Goal: Task Accomplishment & Management: Manage account settings

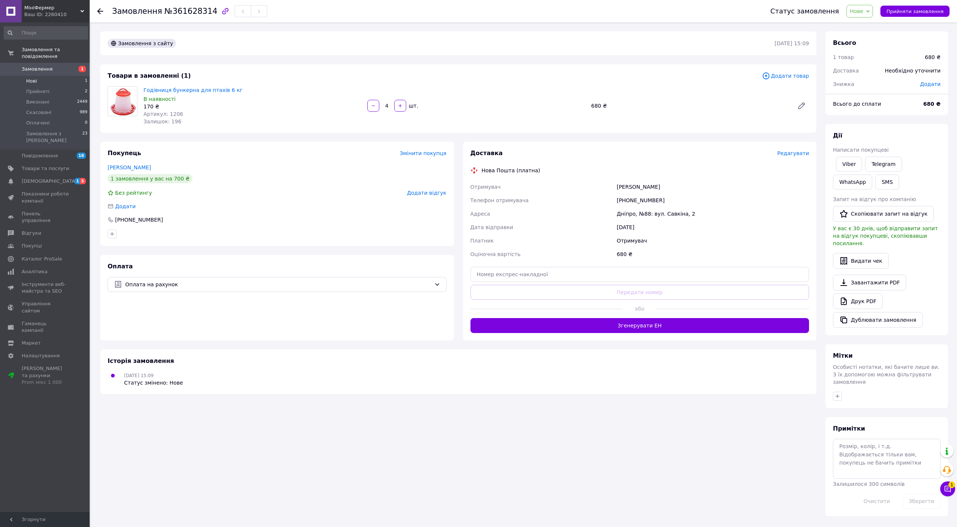
click at [50, 76] on li "Нові 1" at bounding box center [46, 81] width 92 height 10
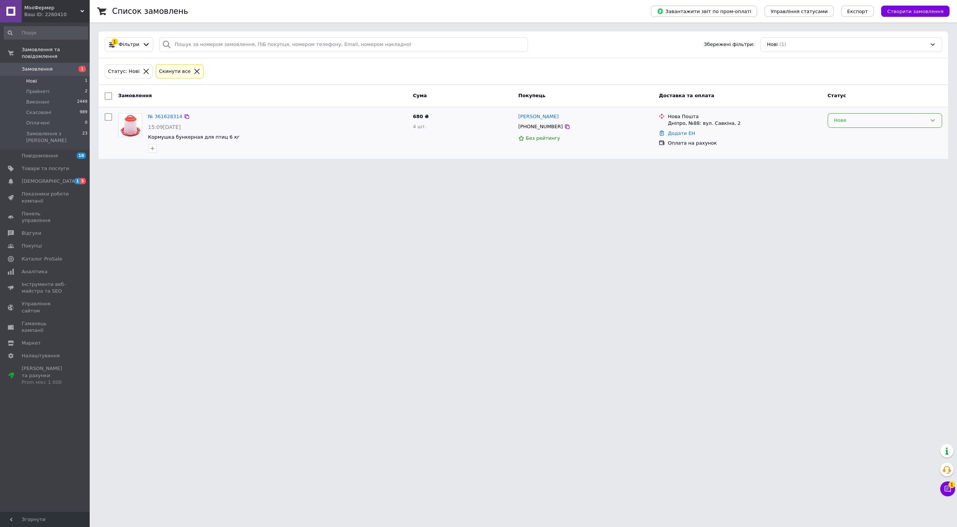
click at [888, 124] on div "Нове" at bounding box center [885, 120] width 114 height 15
click at [874, 135] on li "Прийнято" at bounding box center [885, 136] width 114 height 14
click at [168, 168] on html "МініФермер Ваш ID: 2260410 Сайт МініФермер Кабінет покупця Перевірити стан сист…" at bounding box center [478, 84] width 957 height 168
click at [41, 88] on span "Прийняті" at bounding box center [37, 91] width 23 height 7
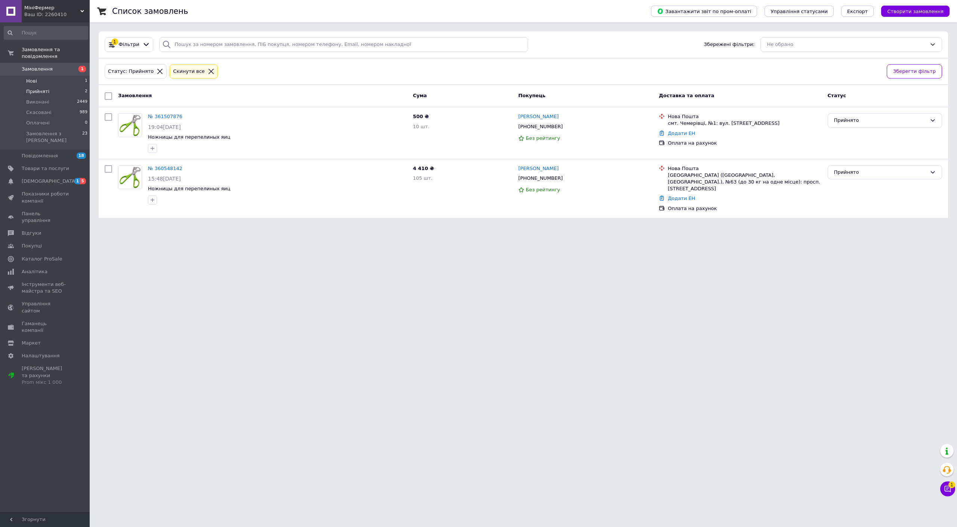
click at [52, 76] on li "Нові 1" at bounding box center [46, 81] width 92 height 10
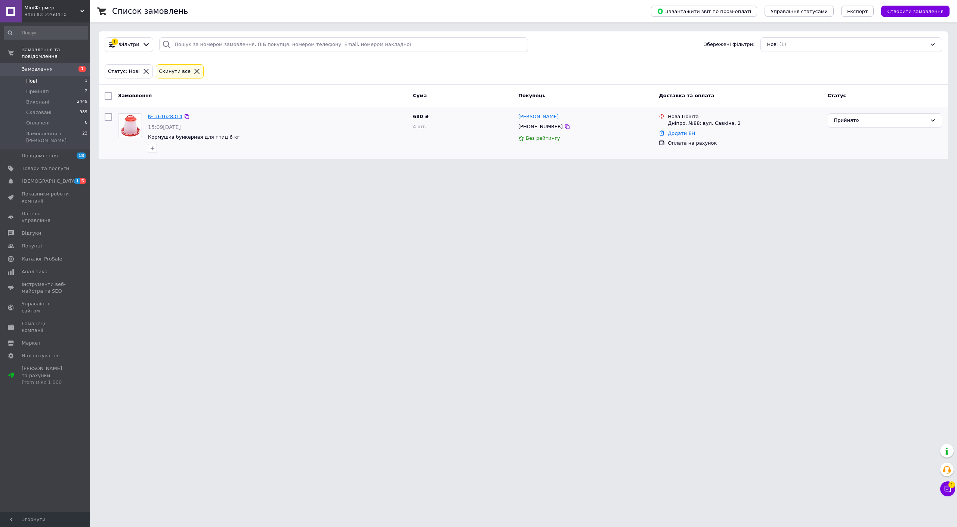
click at [161, 114] on link "№ 361628314" at bounding box center [165, 117] width 34 height 6
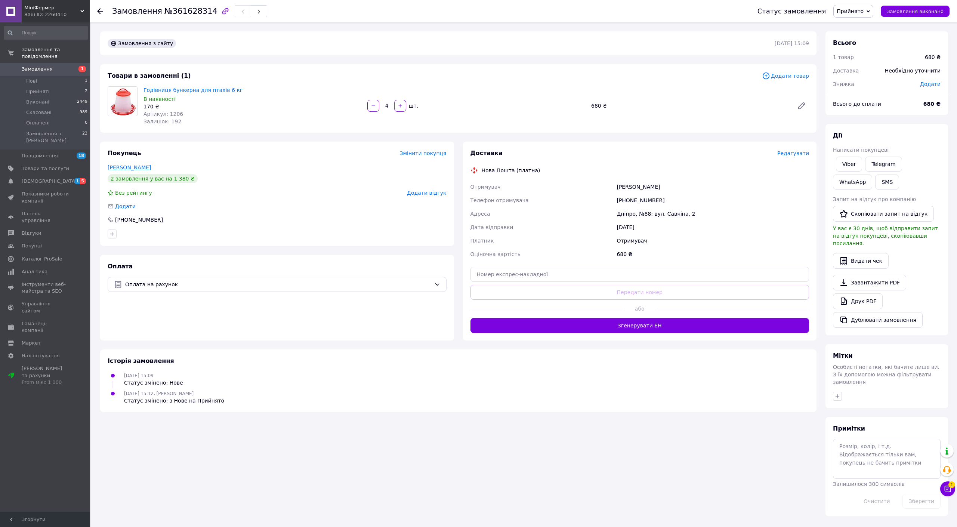
click at [125, 168] on link "[PERSON_NAME]" at bounding box center [129, 167] width 43 height 6
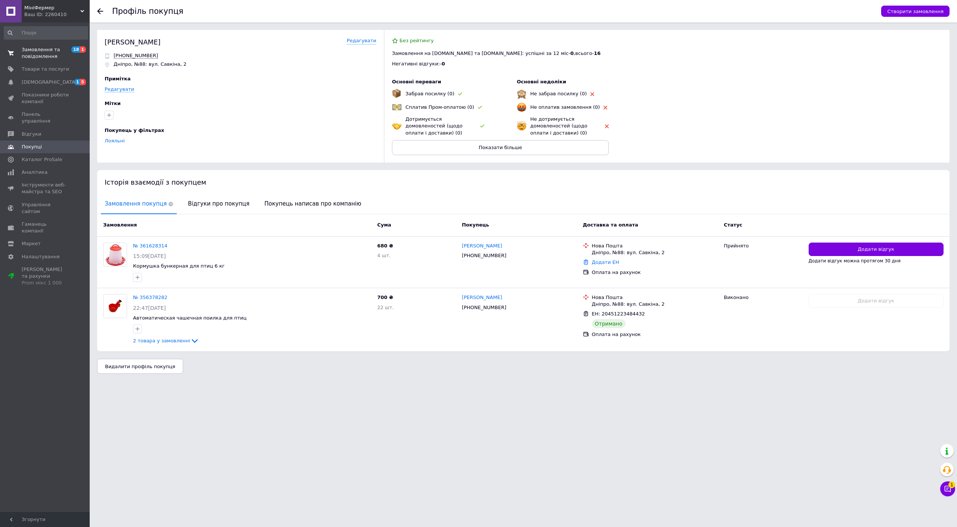
click at [46, 52] on span "Замовлення та повідомлення" at bounding box center [45, 52] width 47 height 13
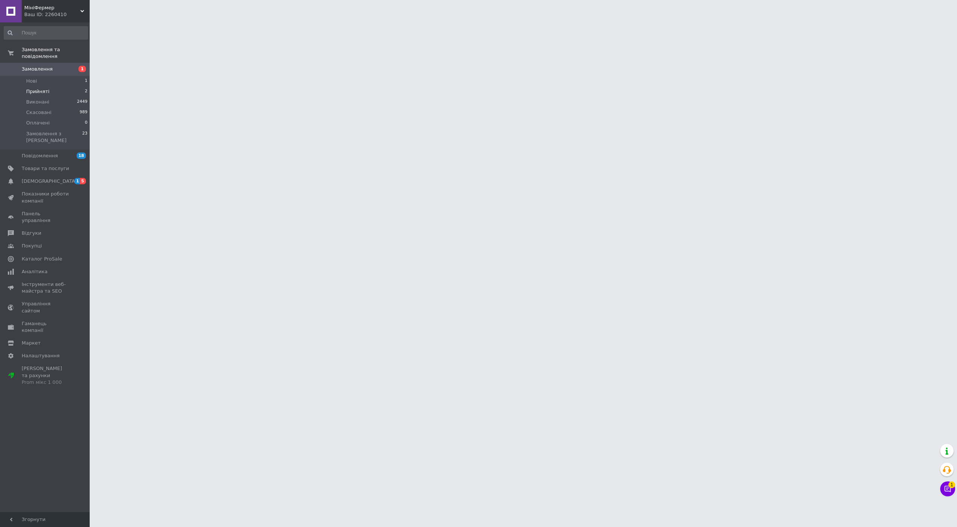
click at [55, 86] on li "Прийняті 2" at bounding box center [46, 91] width 92 height 10
click at [56, 98] on li "Виконані 2449" at bounding box center [46, 102] width 92 height 10
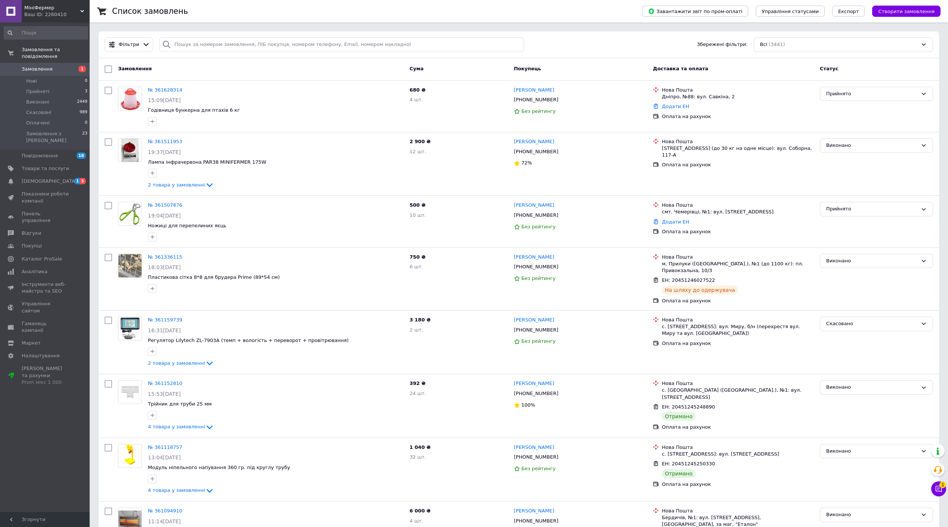
click at [48, 63] on link "Замовлення 1" at bounding box center [46, 69] width 92 height 13
click at [200, 39] on input "search" at bounding box center [341, 44] width 365 height 15
paste input "[PHONE_NUMBER]"
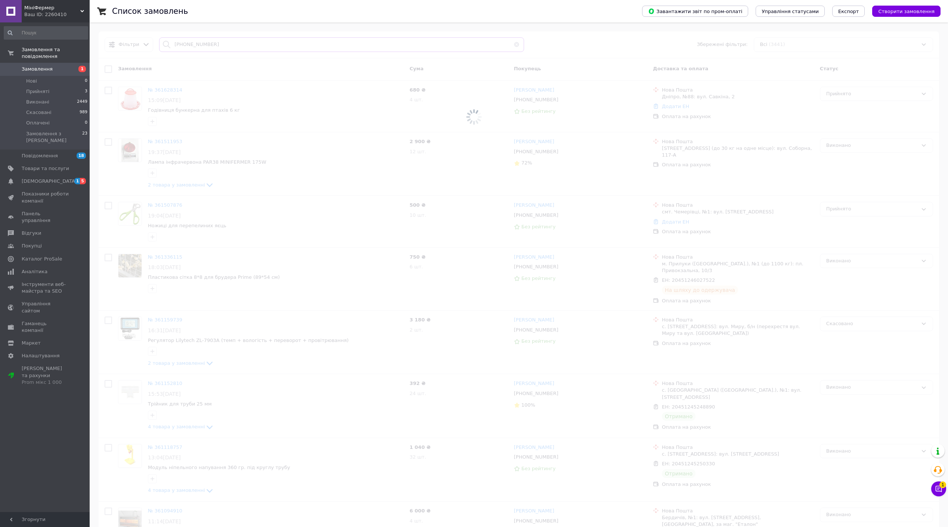
type input "[PHONE_NUMBER]"
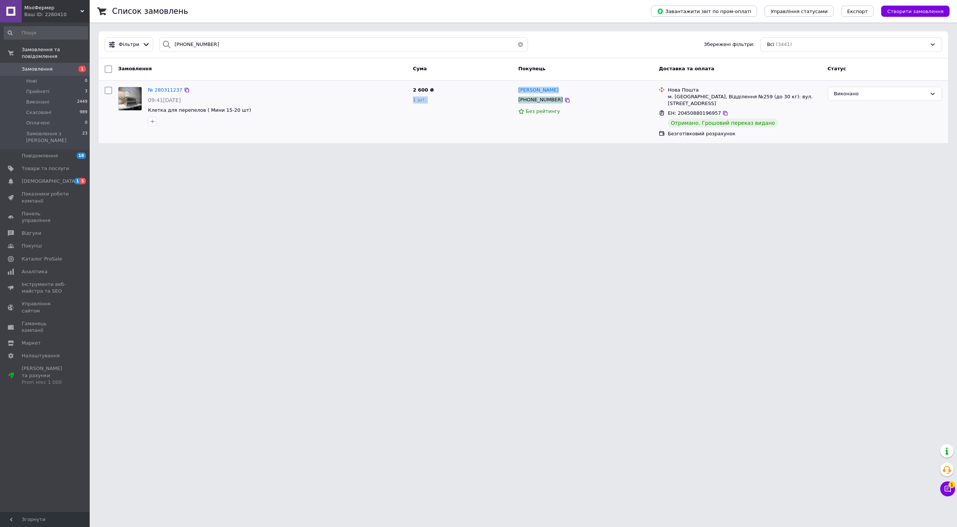
drag, startPoint x: 502, startPoint y: 88, endPoint x: 587, endPoint y: 99, distance: 86.2
click at [587, 99] on div "№ 280311237 09:41[DATE] Клетка для перепелов ( Мини 15-20 шт) 2 600 ₴ 1 шт. [PE…" at bounding box center [523, 112] width 843 height 56
click at [602, 117] on div "[PERSON_NAME] [PHONE_NUMBER] Без рейтингу" at bounding box center [585, 112] width 140 height 56
drag, startPoint x: 797, startPoint y: 95, endPoint x: 517, endPoint y: 90, distance: 279.5
click at [517, 90] on div "№ 280311237 09:41[DATE] Клетка для перепелов ( Мини 15-20 шт) 2 600 ₴ 1 шт. [PE…" at bounding box center [523, 112] width 843 height 56
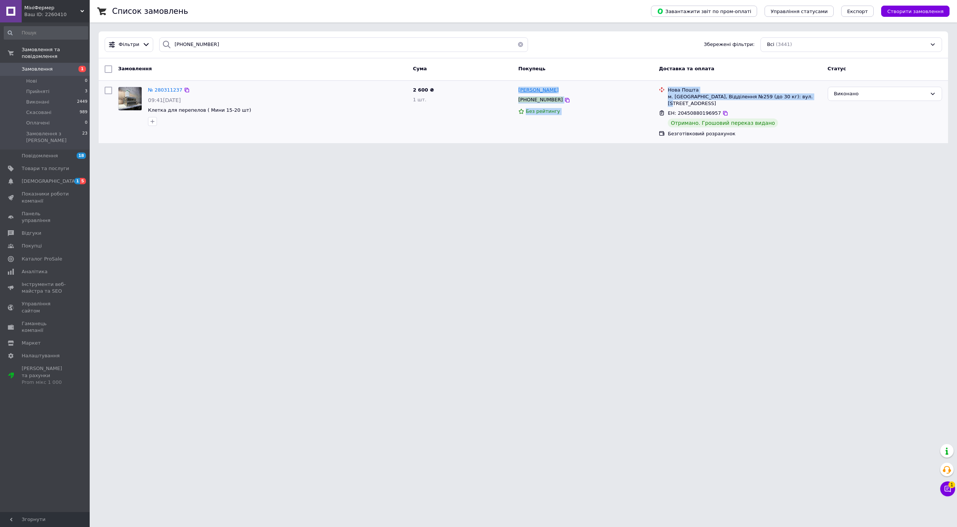
copy div "[PERSON_NAME] [PHONE_NUMBER] Без рейтингу Нова Пошта м. [GEOGRAPHIC_DATA], Відд…"
click at [176, 152] on html "МініФермер Ваш ID: 2260410 Сайт МініФермер Кабінет покупця Перевірити стан сист…" at bounding box center [478, 76] width 957 height 152
click at [170, 91] on span "№ 280311237" at bounding box center [165, 90] width 34 height 6
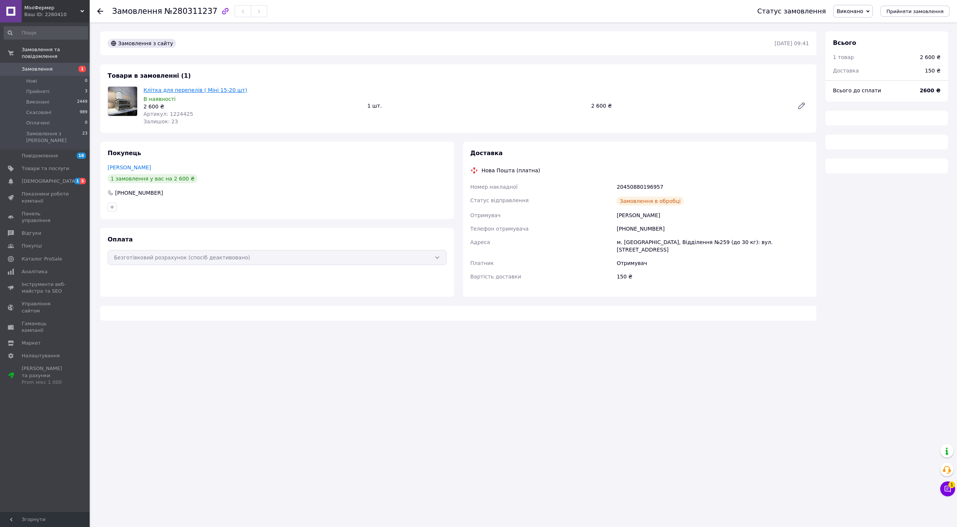
click at [189, 87] on link "Клітка для перепелів ( Міні 15-20 шт)" at bounding box center [194, 90] width 103 height 6
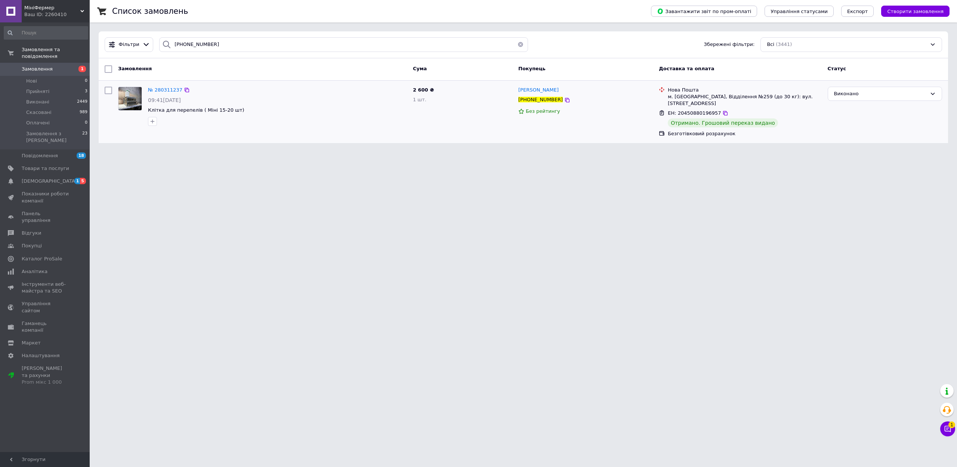
drag, startPoint x: 200, startPoint y: 102, endPoint x: 163, endPoint y: 99, distance: 36.7
click at [163, 99] on div "09:41[DATE]" at bounding box center [277, 99] width 259 height 7
copy span "[DATE]"
click at [43, 162] on link "Товари та послуги" at bounding box center [46, 168] width 92 height 13
